Goal: Information Seeking & Learning: Check status

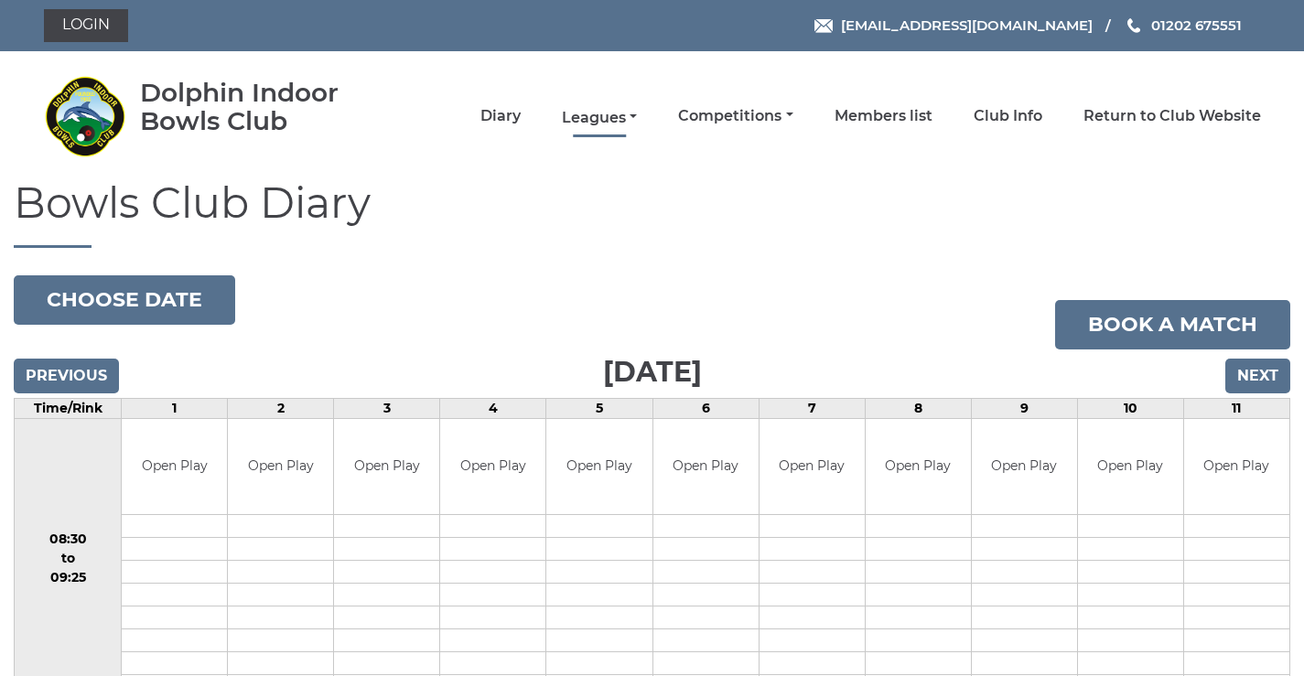
click at [611, 113] on link "Leagues" at bounding box center [599, 118] width 75 height 20
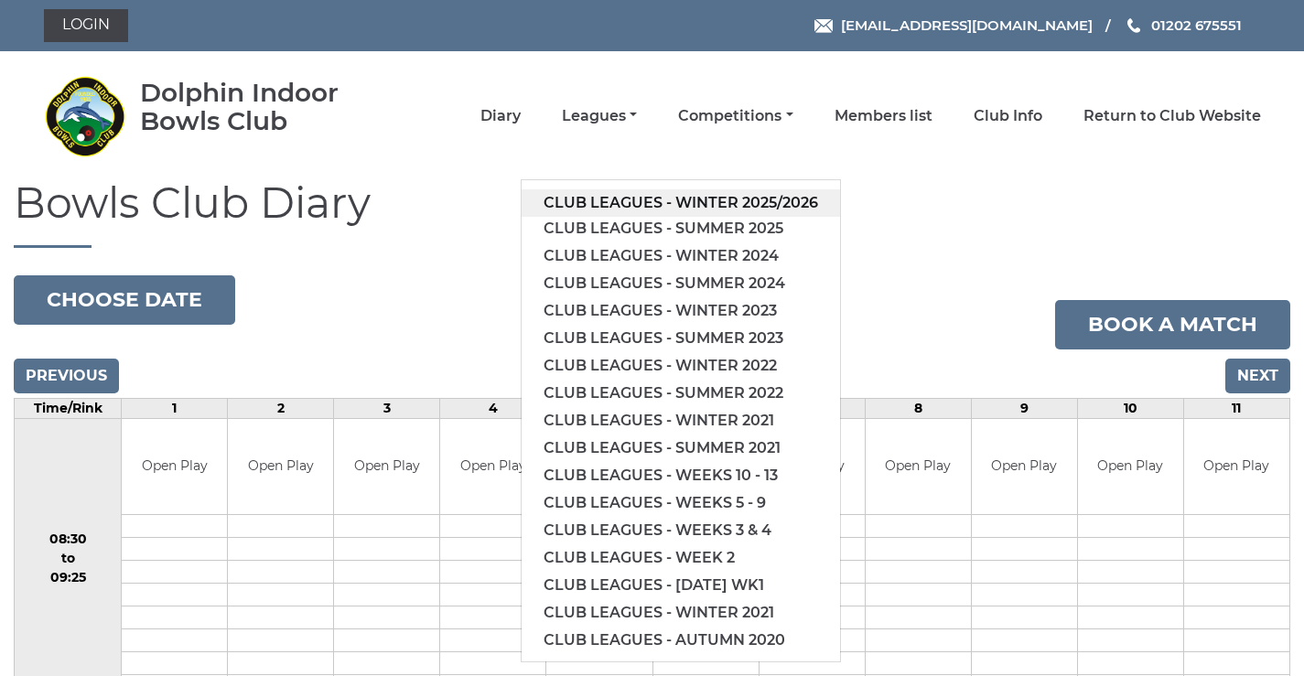
click at [697, 204] on link "Club leagues - Winter 2025/2026" at bounding box center [681, 202] width 318 height 27
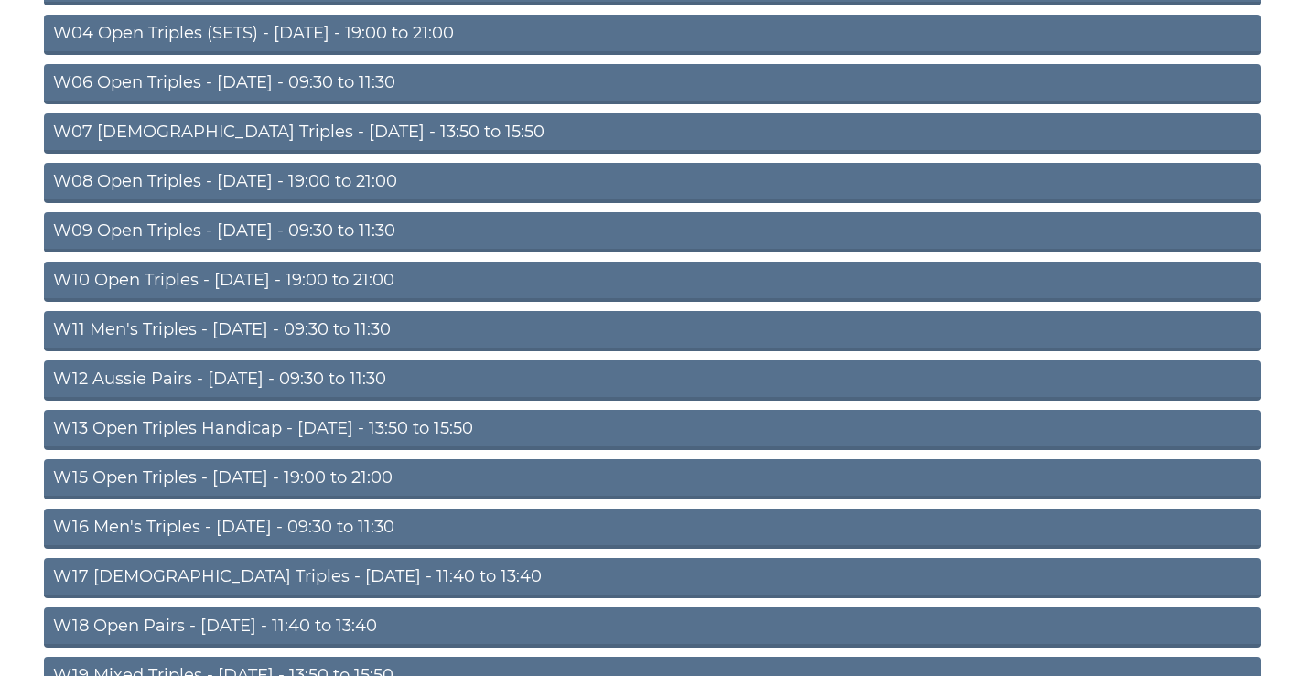
scroll to position [590, 0]
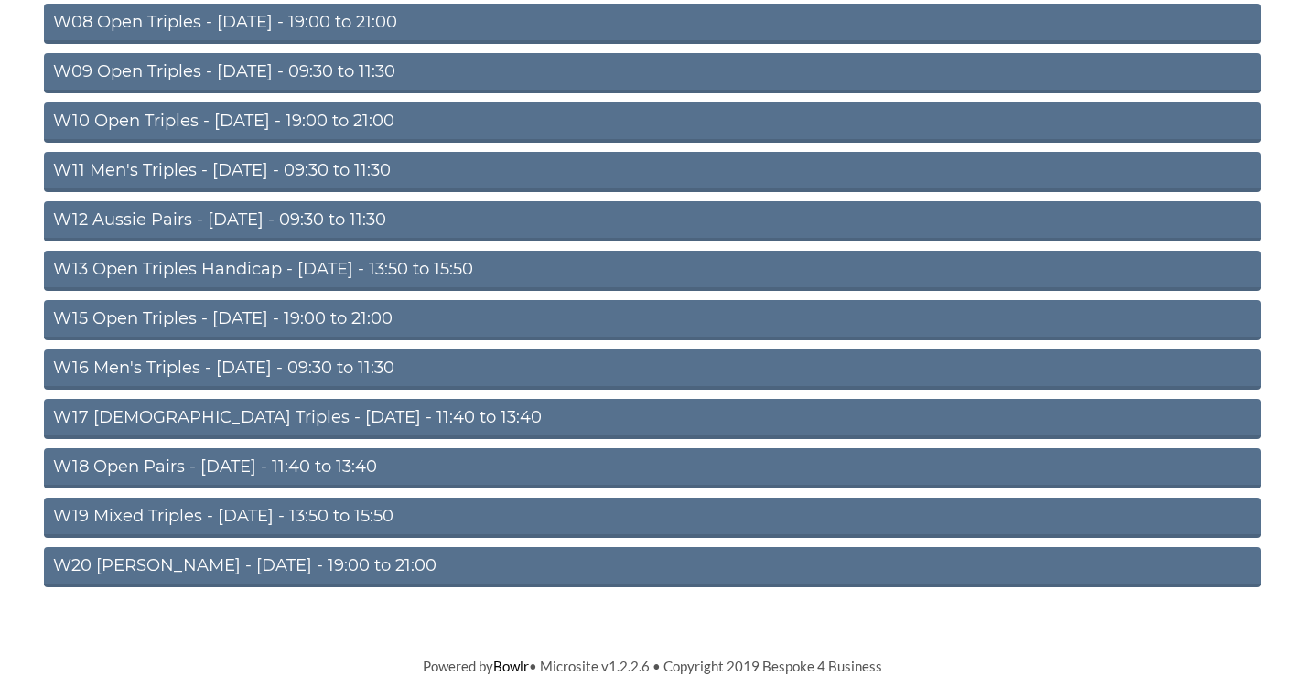
click at [330, 214] on link "W12 Aussie Pairs - Thursday - 09:30 to 11:30" at bounding box center [652, 221] width 1217 height 40
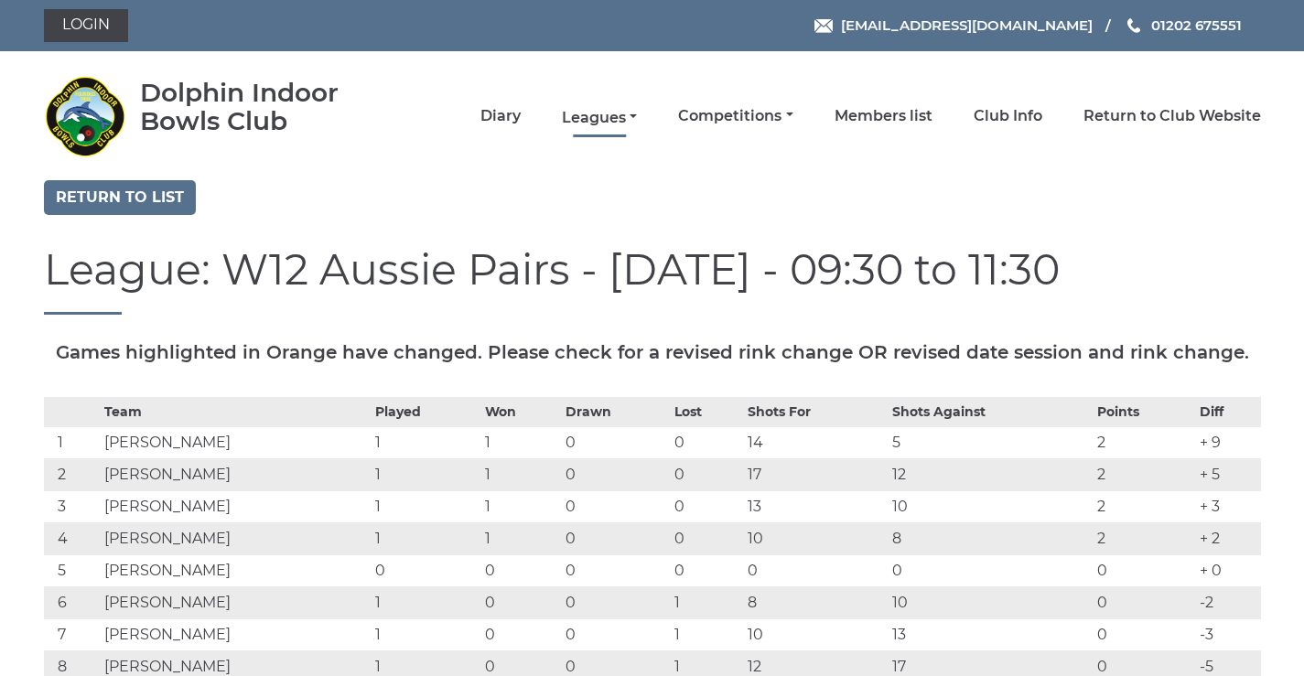
click at [583, 113] on link "Leagues" at bounding box center [599, 118] width 75 height 20
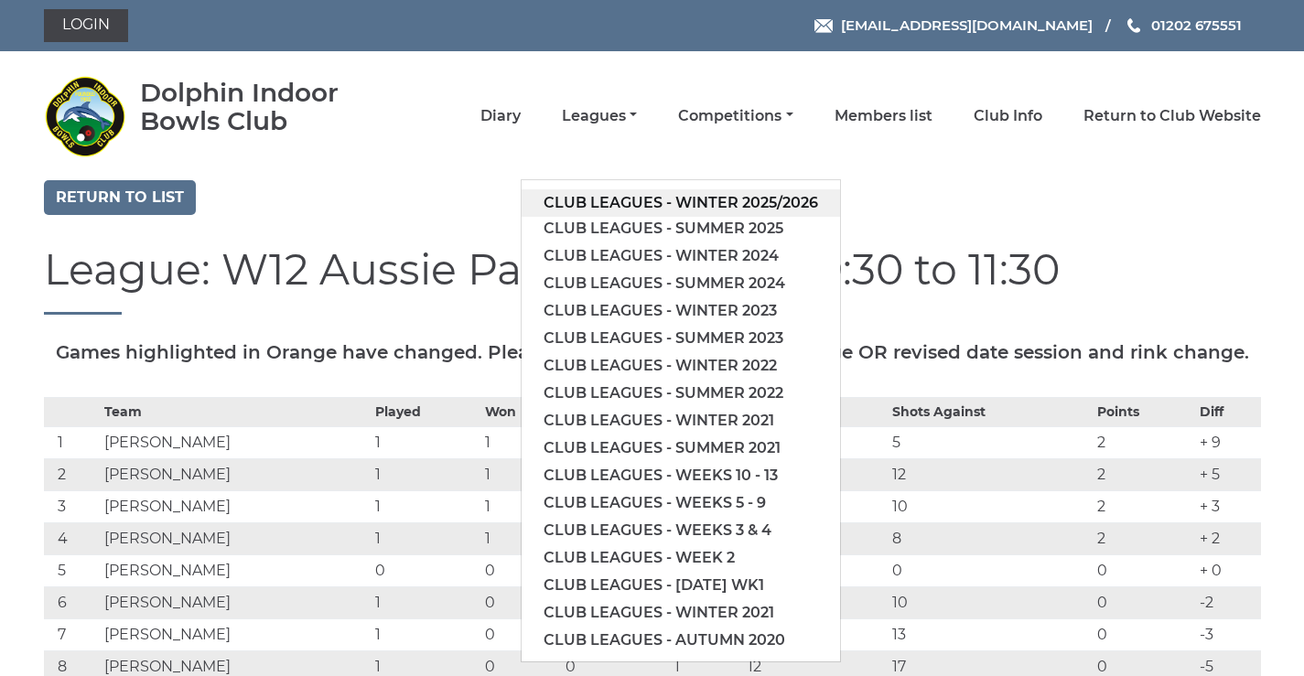
click at [577, 205] on link "Club leagues - Winter 2025/2026" at bounding box center [681, 202] width 318 height 27
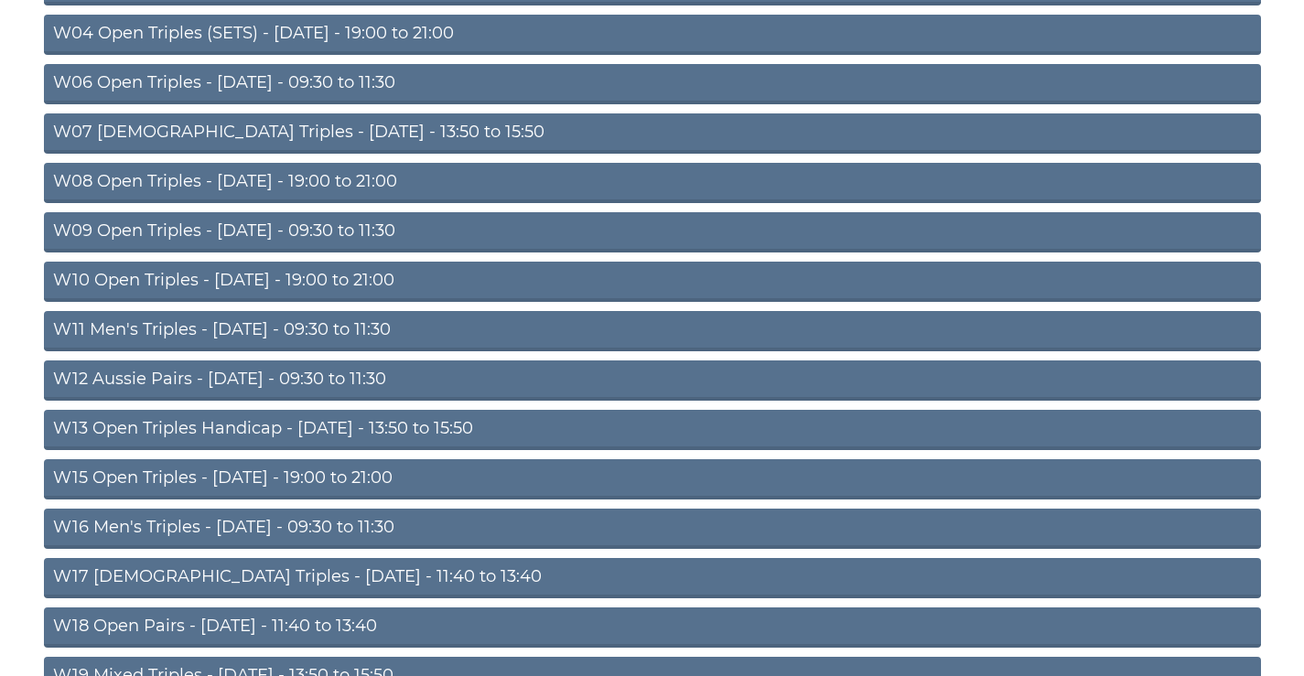
scroll to position [590, 0]
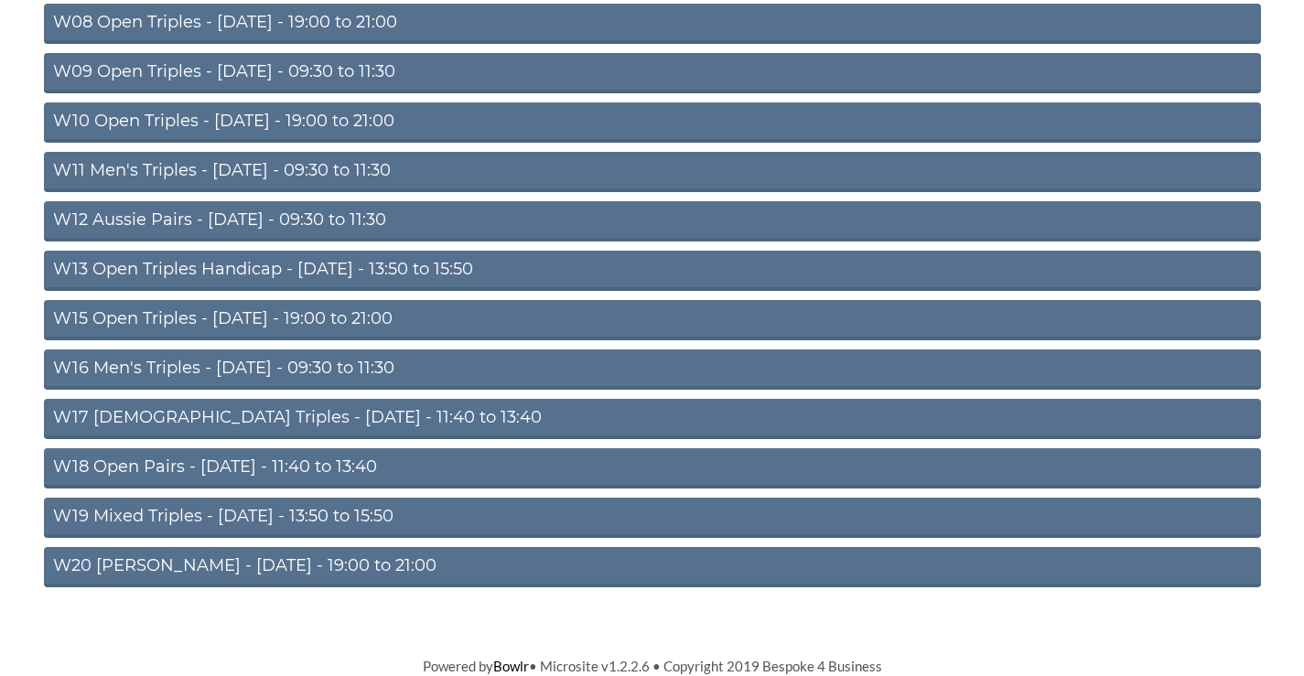
click at [313, 361] on link "W16 Men's Triples - Friday - 09:30 to 11:30" at bounding box center [652, 370] width 1217 height 40
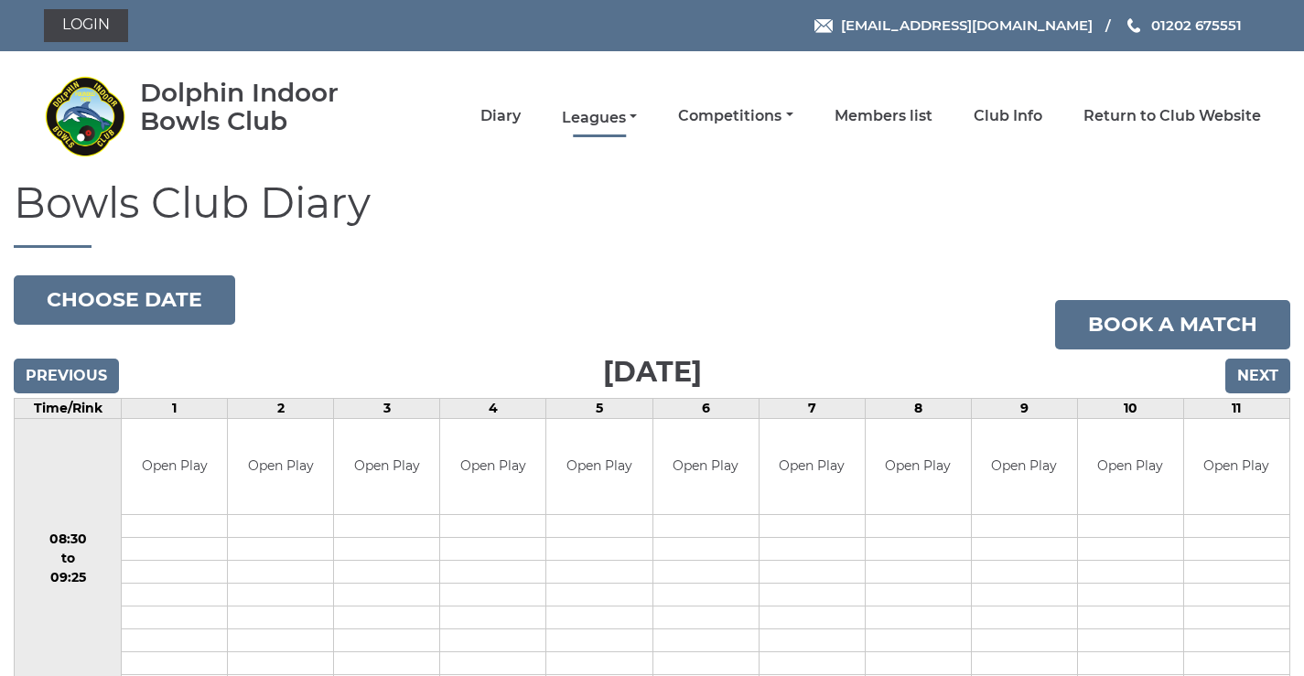
click at [610, 113] on link "Leagues" at bounding box center [599, 118] width 75 height 20
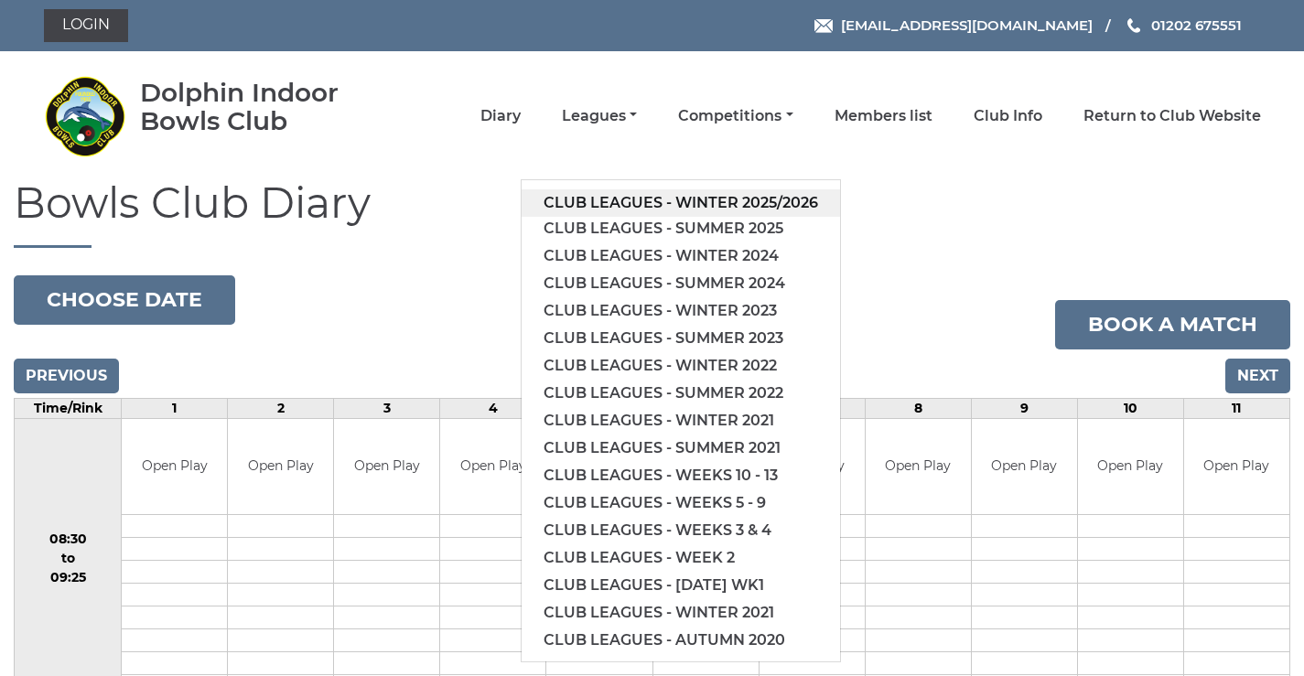
click at [703, 201] on link "Club leagues - Winter 2025/2026" at bounding box center [681, 202] width 318 height 27
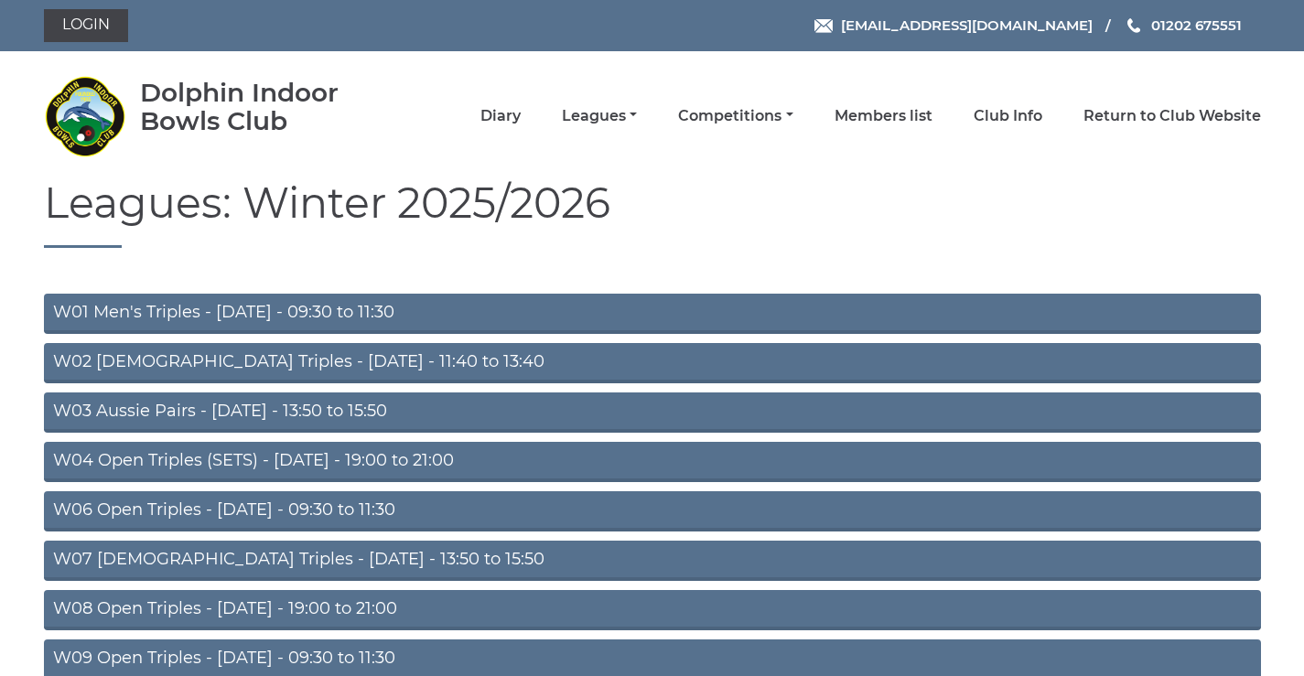
scroll to position [427, 0]
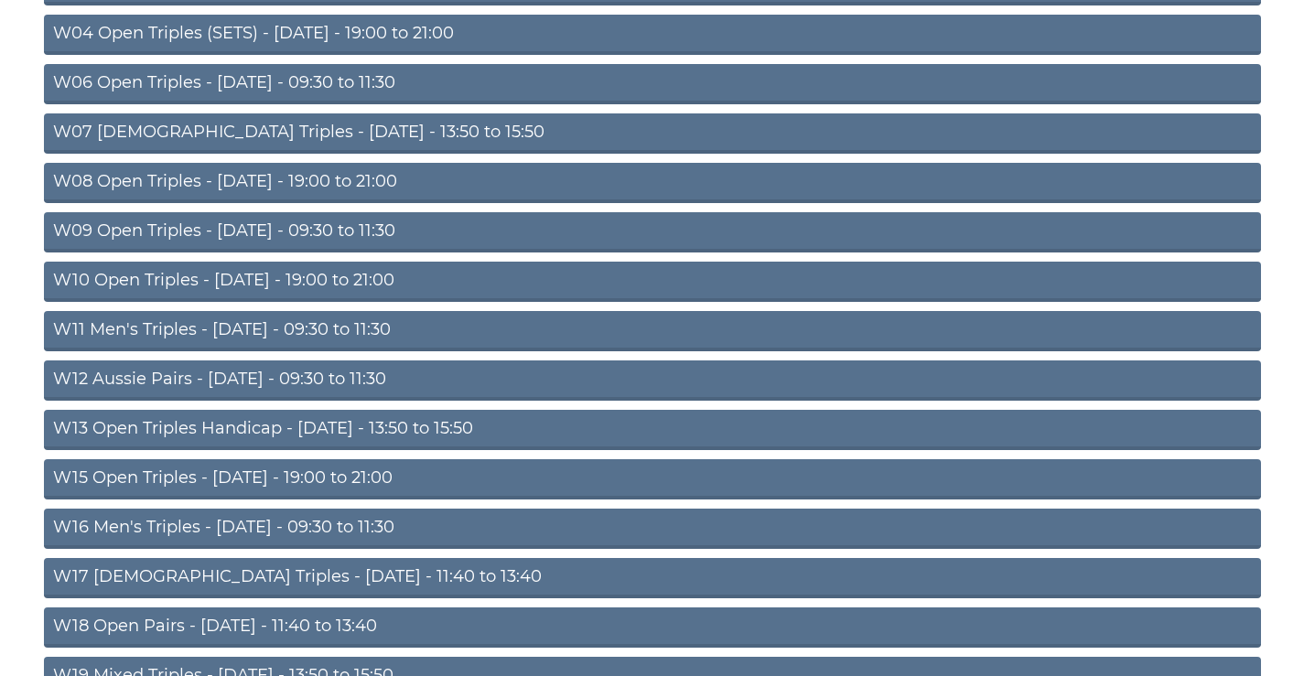
click at [356, 379] on link "W12 Aussie Pairs - [DATE] - 09:30 to 11:30" at bounding box center [652, 381] width 1217 height 40
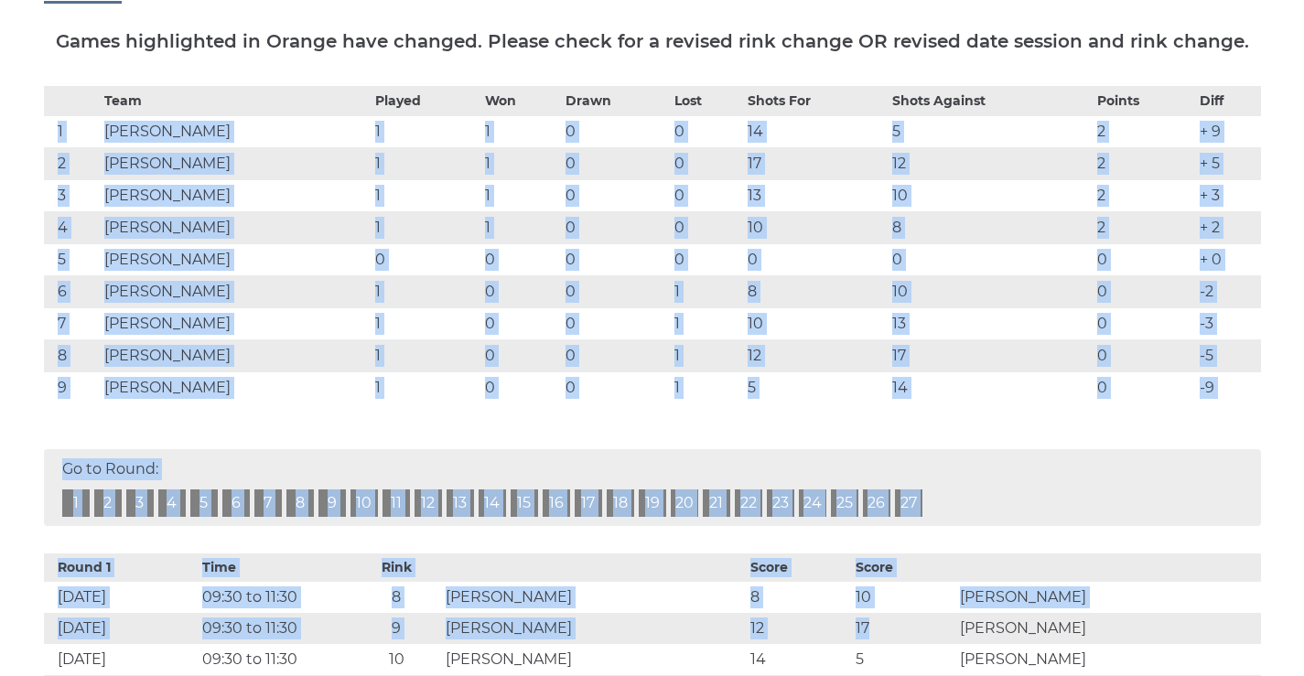
scroll to position [487, 0]
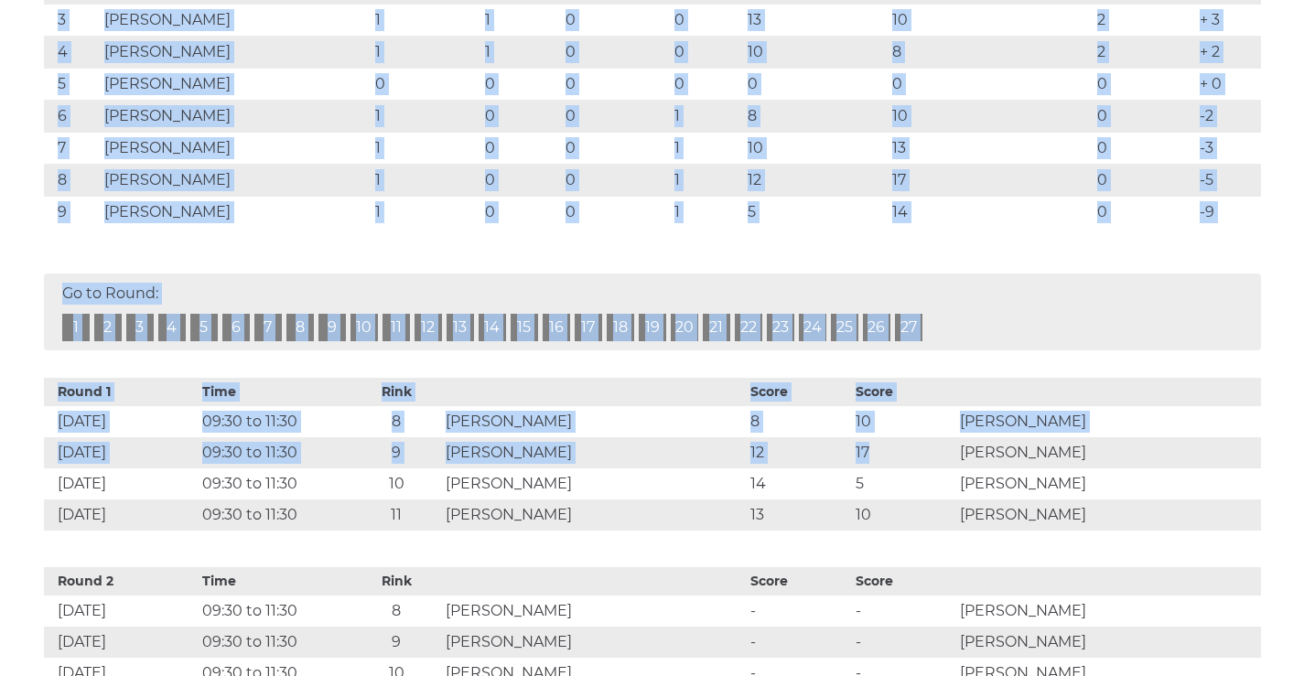
drag, startPoint x: 58, startPoint y: 480, endPoint x: 1218, endPoint y: 258, distance: 1181.4
click at [1218, 228] on tbody "Team Played Won Drawn Lost Shots For Shots Against Points Diff 1 Peter L ALLEN …" at bounding box center [652, 69] width 1217 height 318
copy tbody "1 Peter L ALLEN 1 1 0 0 14 5 2 + 9 2 Desmond ENNETT 1 1 0 0 17 12 2 + 5 3 Julie…"
click at [329, 228] on td "Michael DORMAN" at bounding box center [235, 212] width 271 height 32
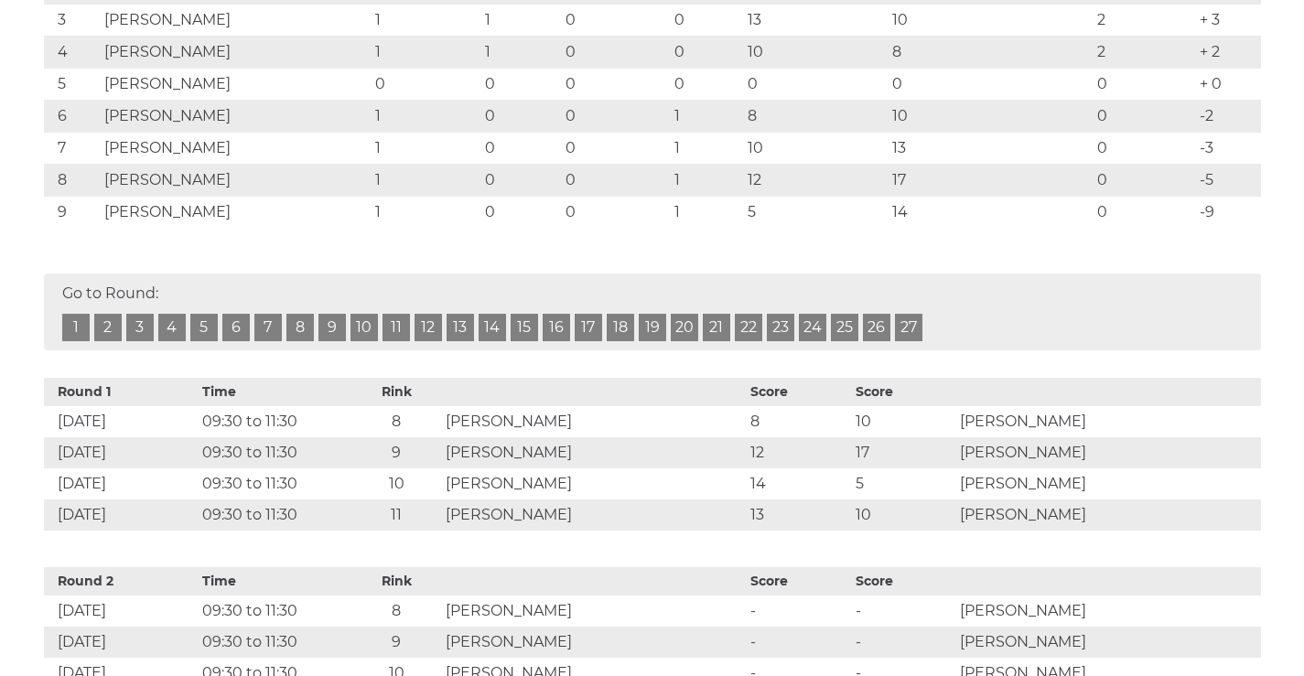
scroll to position [0, 0]
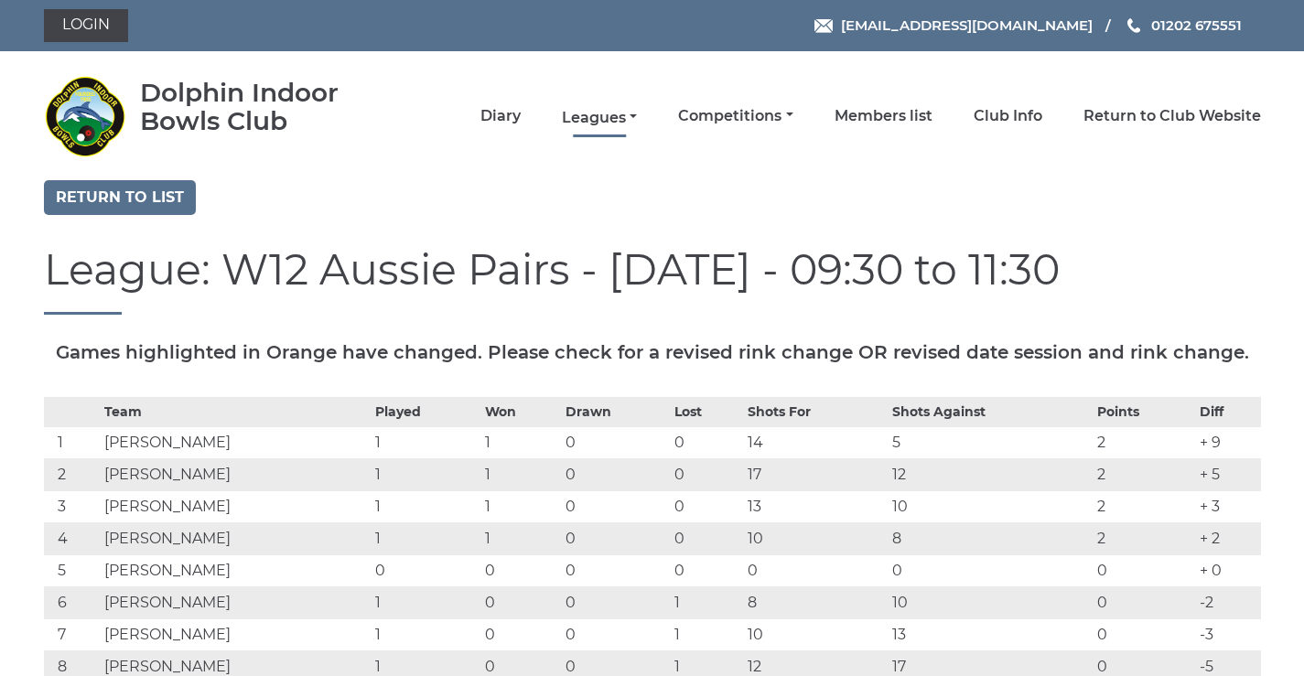
click at [595, 114] on link "Leagues" at bounding box center [599, 118] width 75 height 20
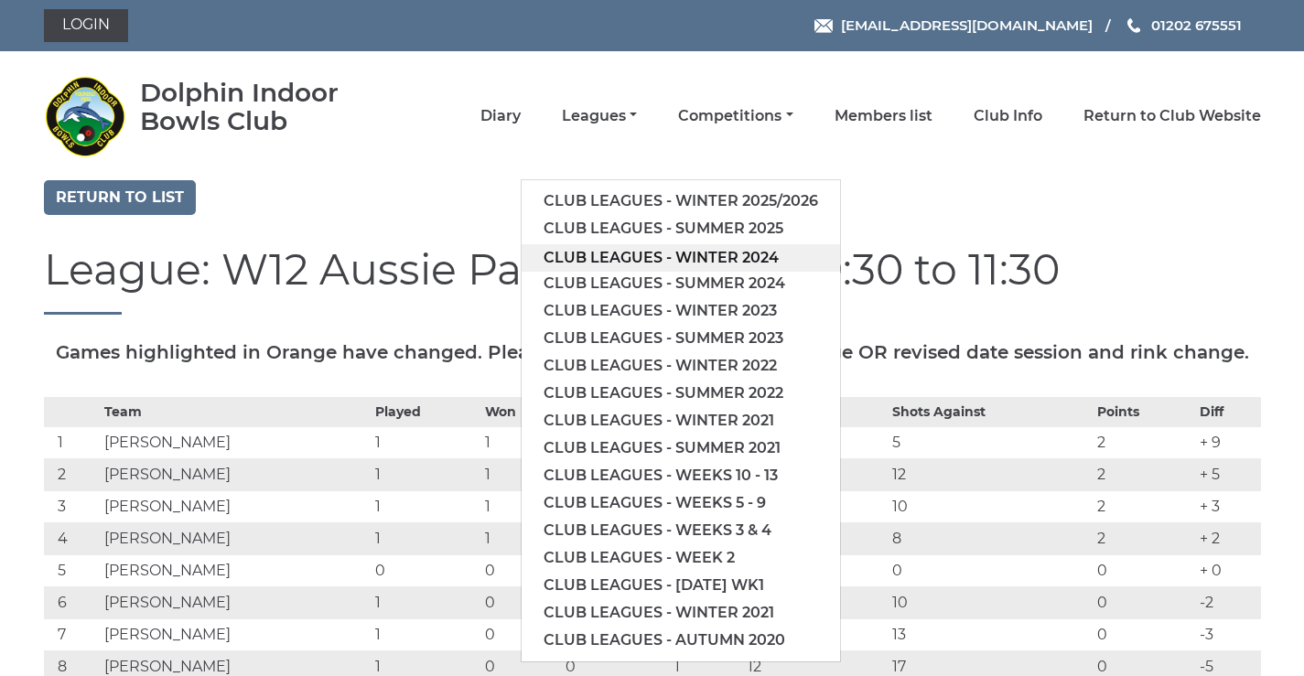
click at [613, 262] on link "Club leagues - Winter 2024" at bounding box center [681, 257] width 318 height 27
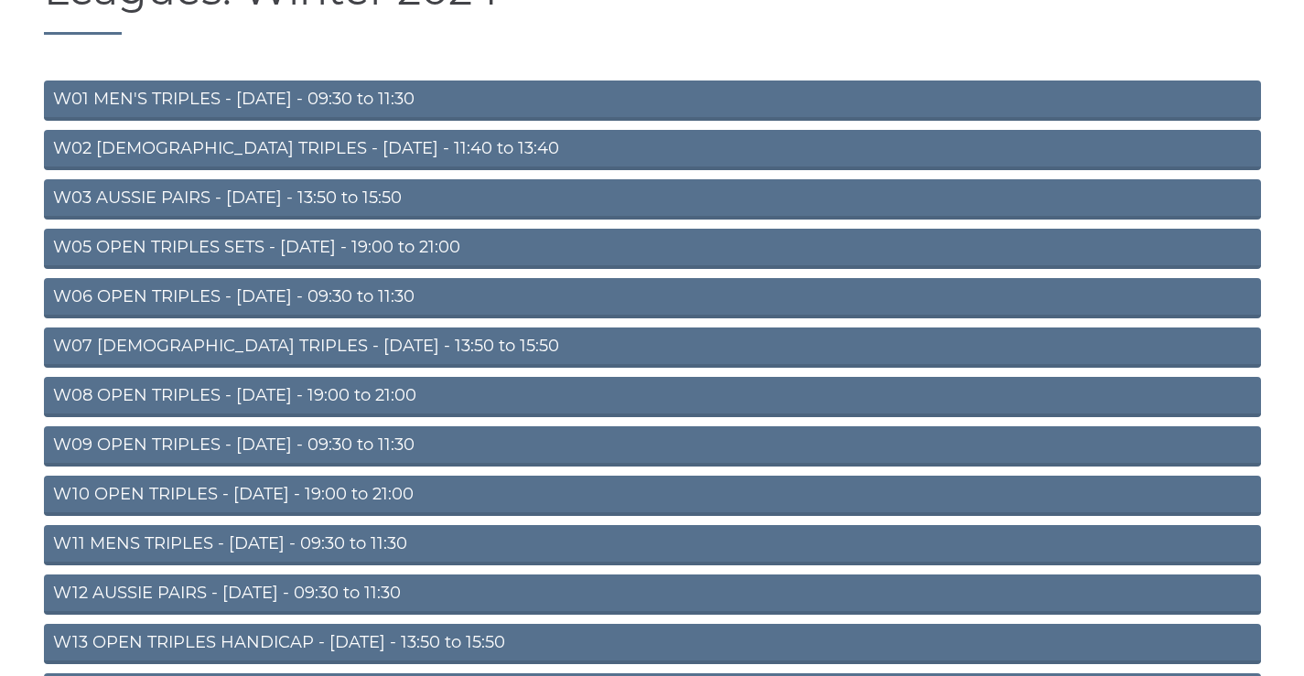
scroll to position [590, 0]
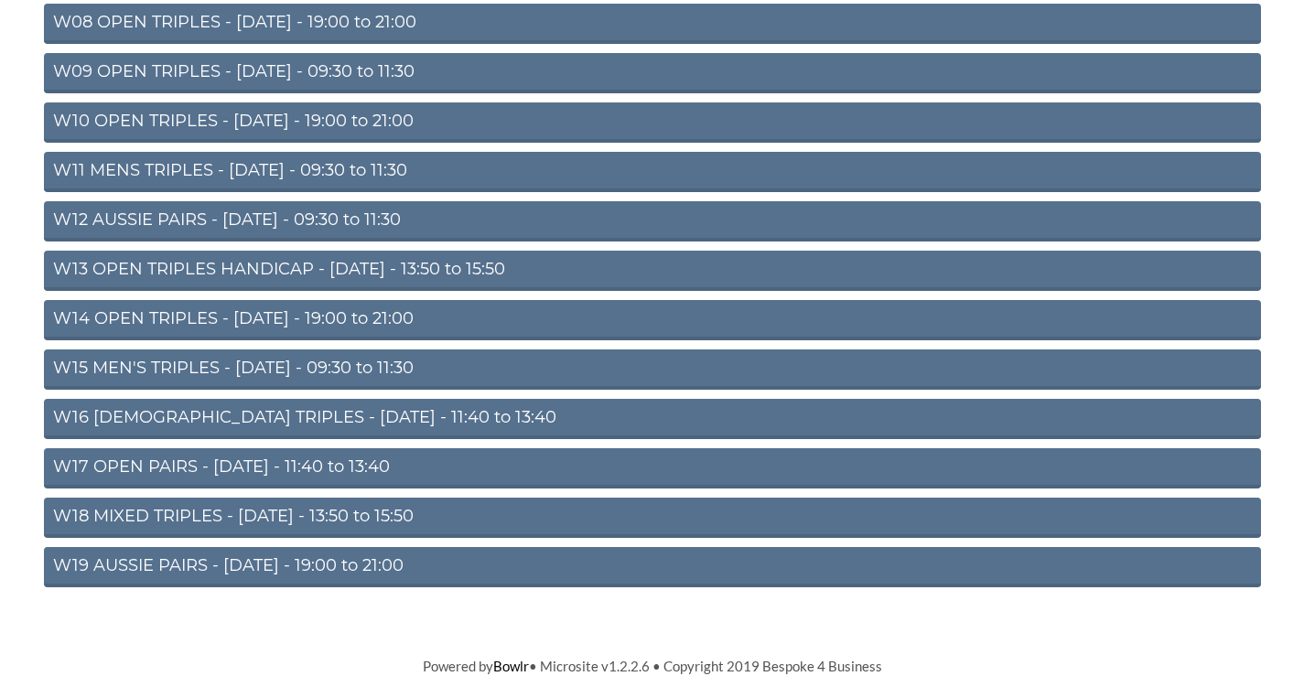
click at [250, 221] on link "W12 AUSSIE PAIRS - [DATE] - 09:30 to 11:30" at bounding box center [652, 221] width 1217 height 40
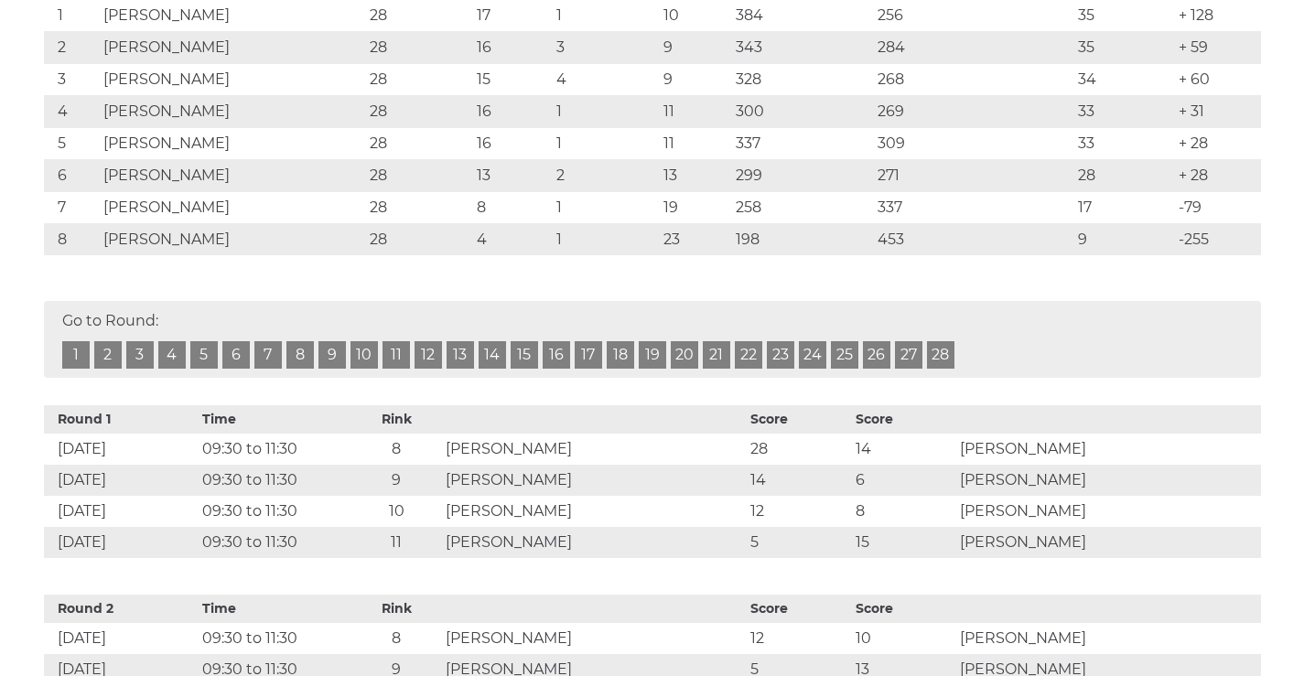
scroll to position [213, 0]
